Goal: Find specific page/section

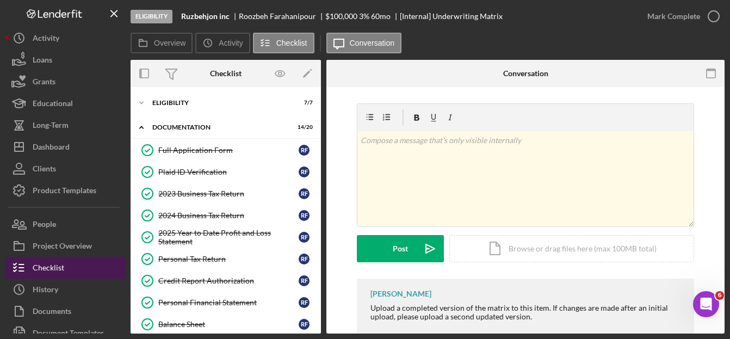
scroll to position [32, 0]
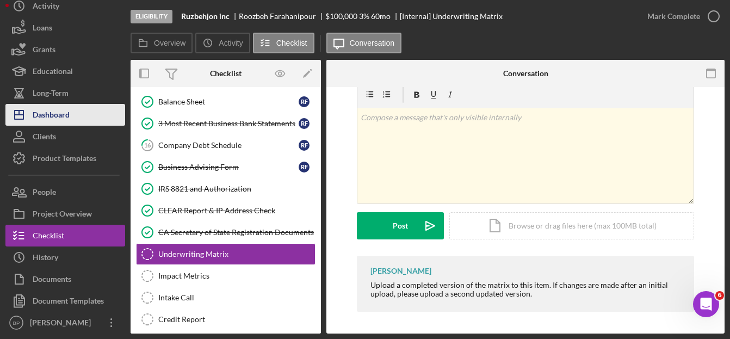
click at [64, 118] on div "Dashboard" at bounding box center [51, 116] width 37 height 24
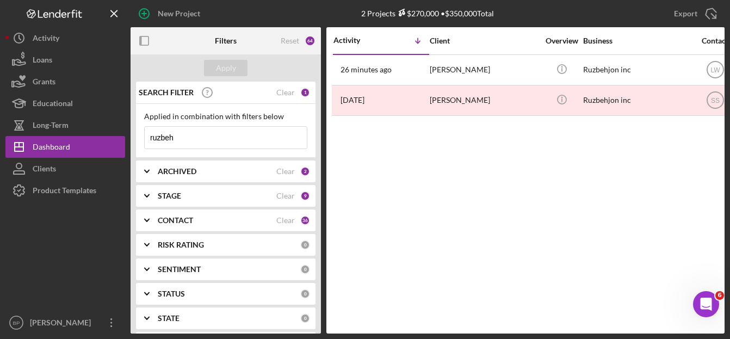
click at [219, 128] on input "ruzbeh" at bounding box center [226, 138] width 162 height 22
type input "r"
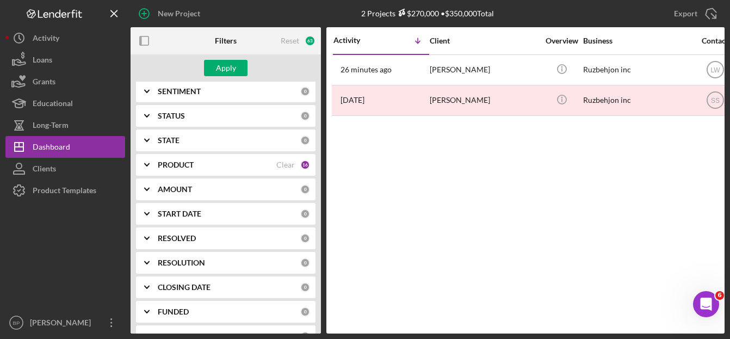
scroll to position [200, 0]
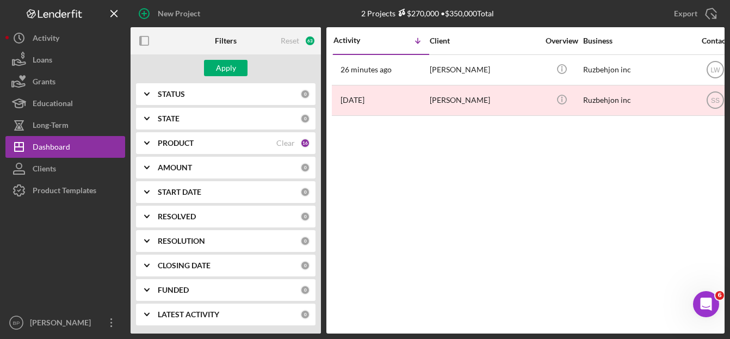
click at [208, 141] on div "PRODUCT" at bounding box center [217, 143] width 119 height 9
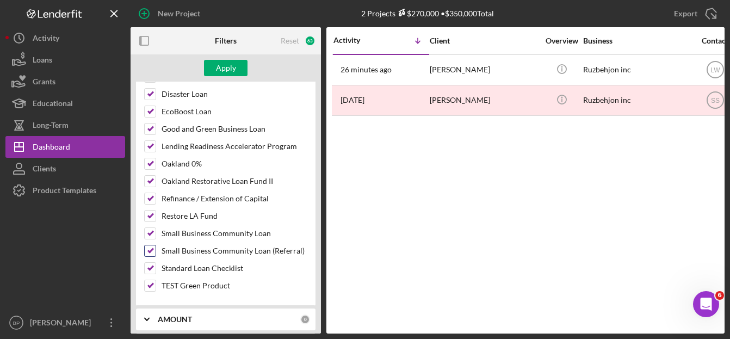
scroll to position [254, 0]
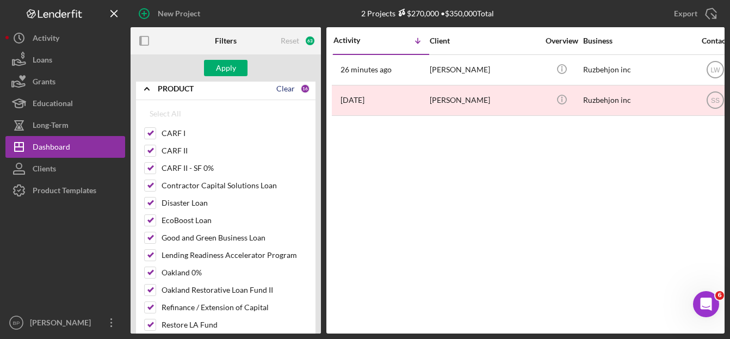
click at [285, 91] on div "Clear" at bounding box center [285, 88] width 19 height 9
checkbox input "false"
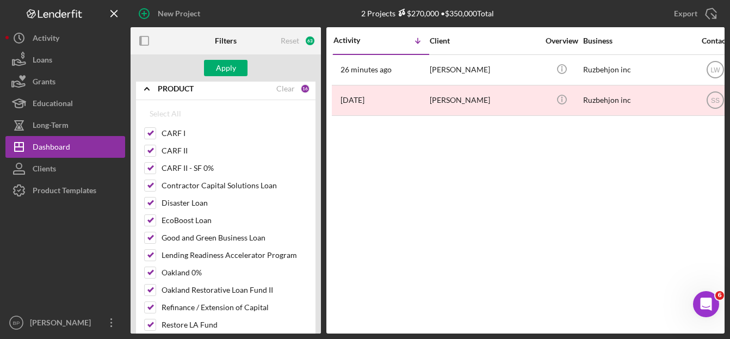
checkbox input "false"
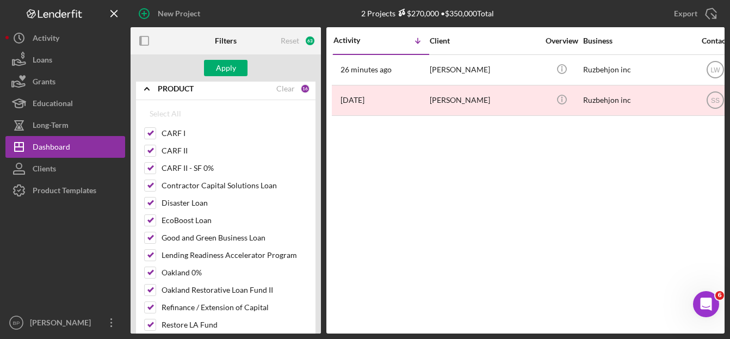
checkbox input "false"
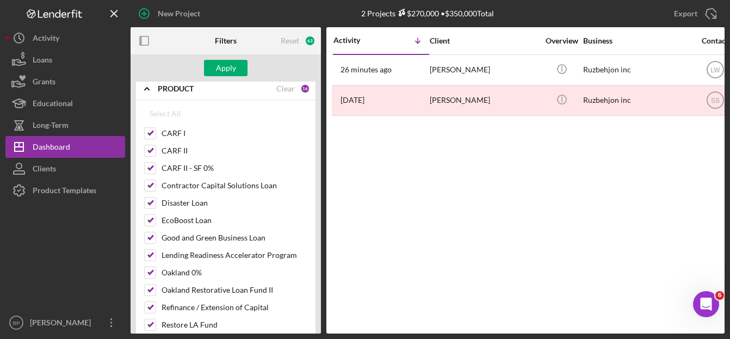
checkbox input "false"
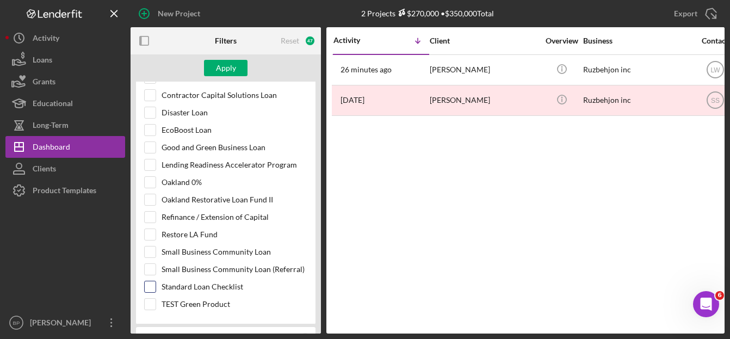
scroll to position [363, 0]
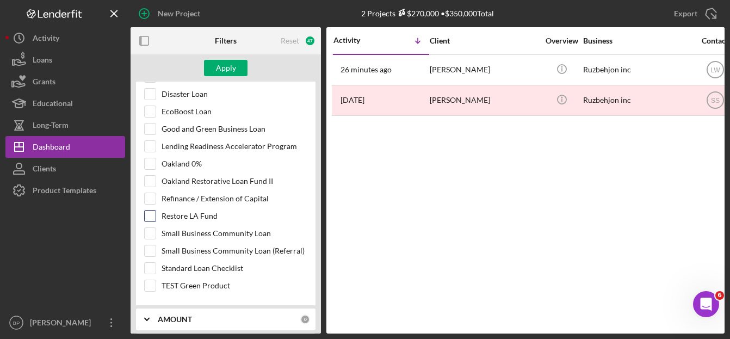
click at [145, 213] on input "Restore LA Fund" at bounding box center [150, 216] width 11 height 11
checkbox input "true"
click at [214, 63] on button "Apply" at bounding box center [226, 68] width 44 height 16
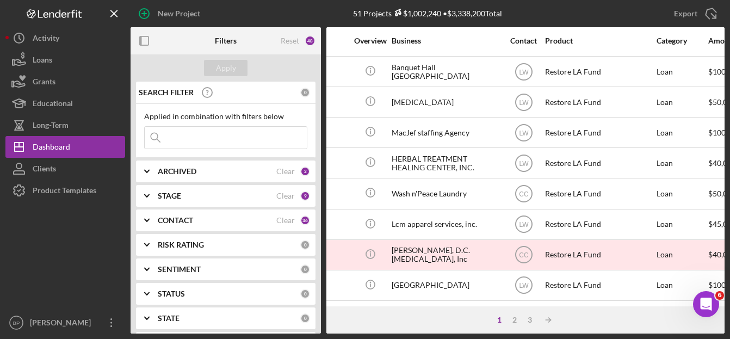
scroll to position [525, 192]
click at [199, 189] on div "STAGE Clear 9" at bounding box center [234, 196] width 152 height 22
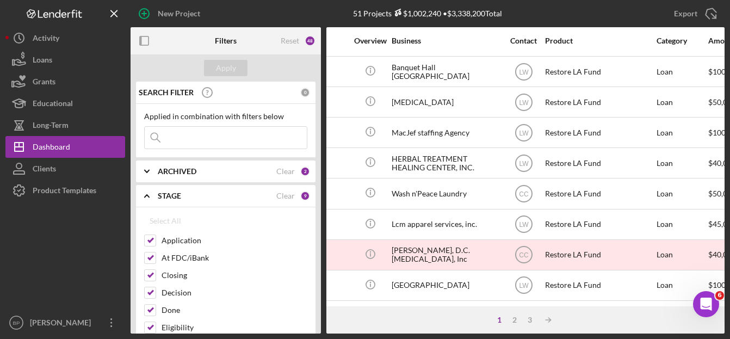
click at [199, 189] on div "STAGE Clear 9" at bounding box center [234, 196] width 152 height 22
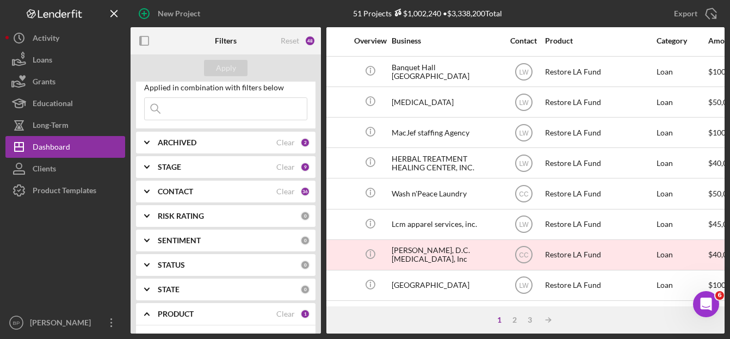
scroll to position [0, 0]
